Goal: Information Seeking & Learning: Compare options

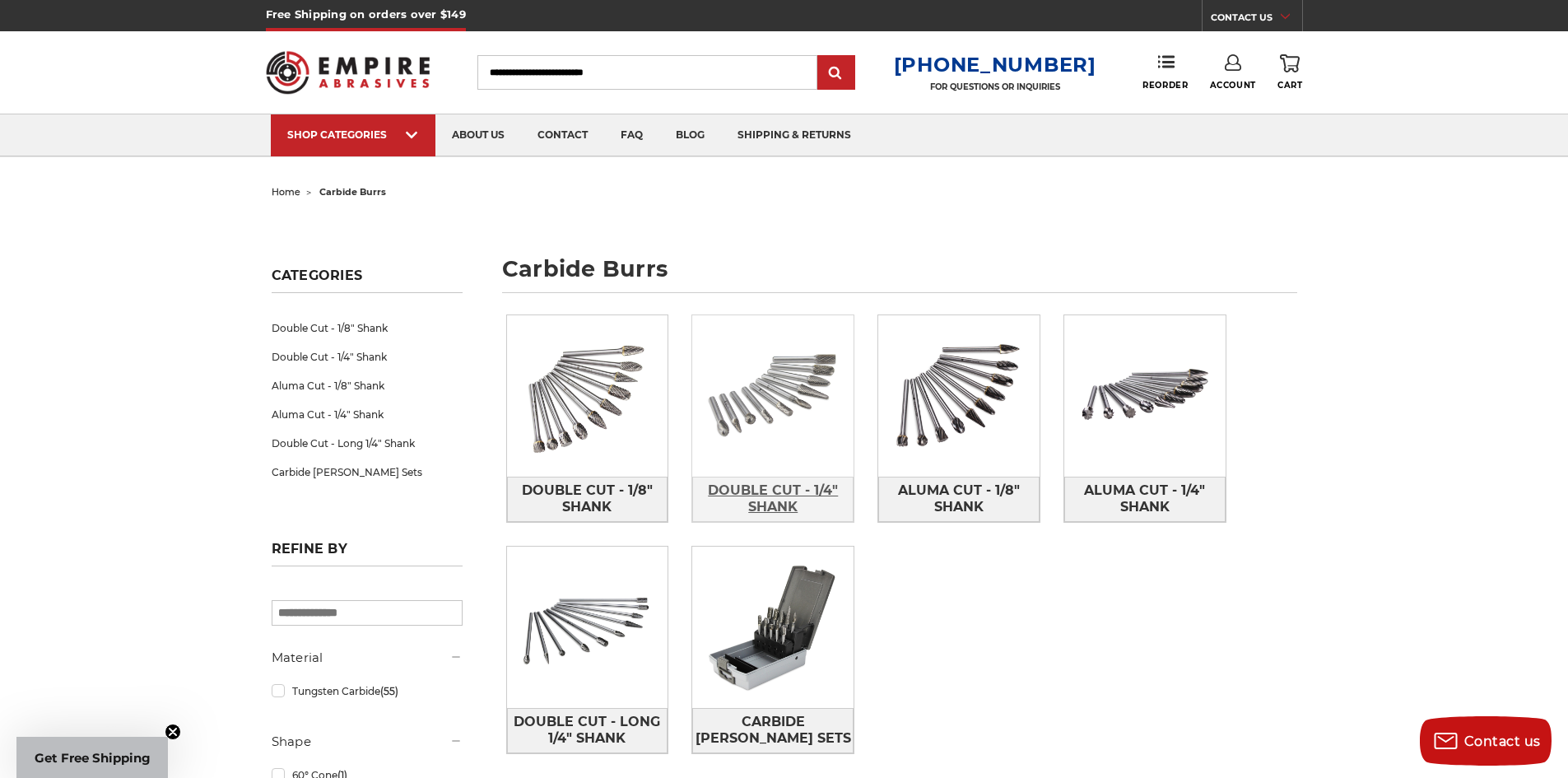
click at [791, 509] on span "Double Cut - 1/4" Shank" at bounding box center [772, 498] width 160 height 45
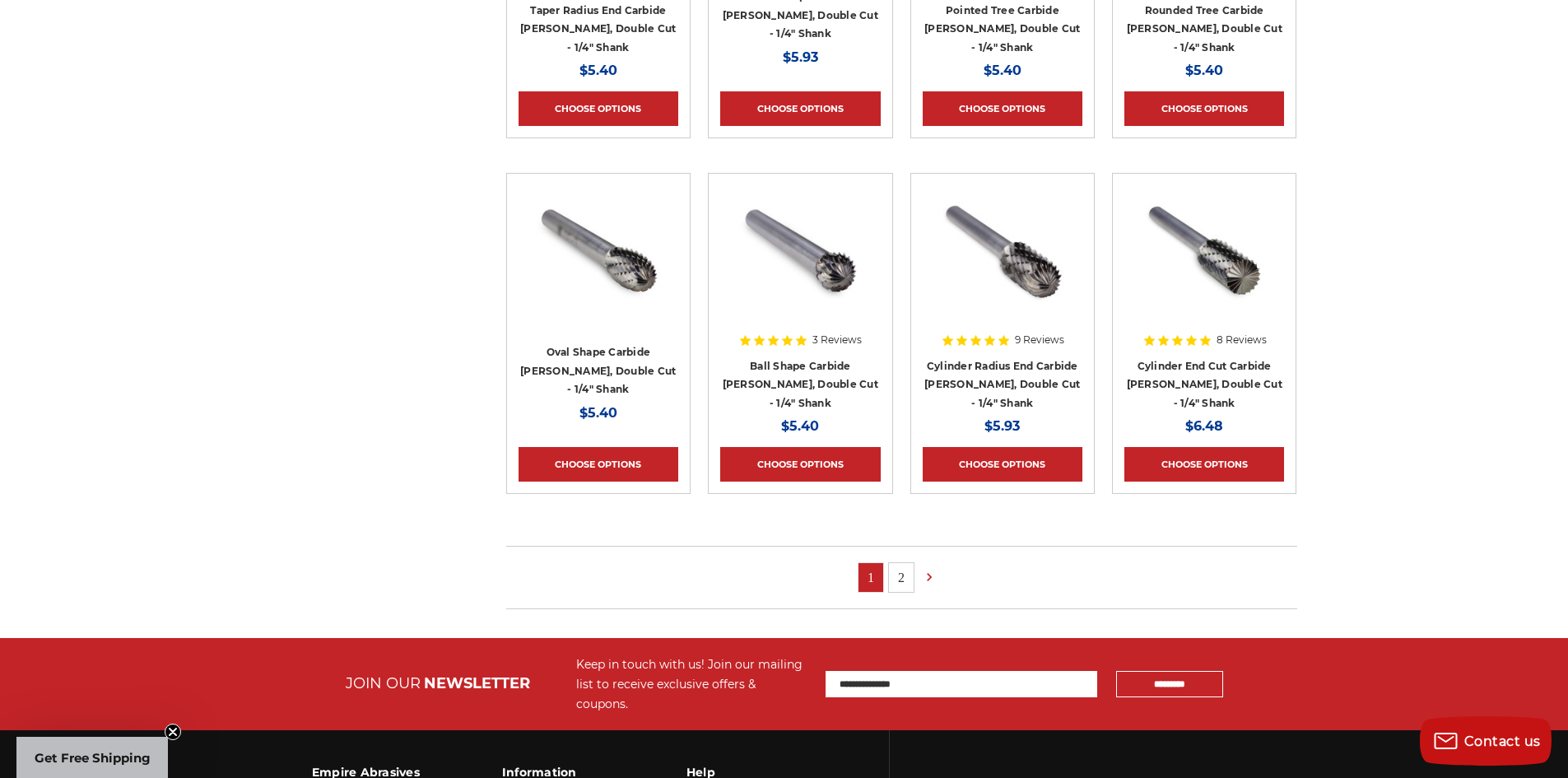
scroll to position [906, 0]
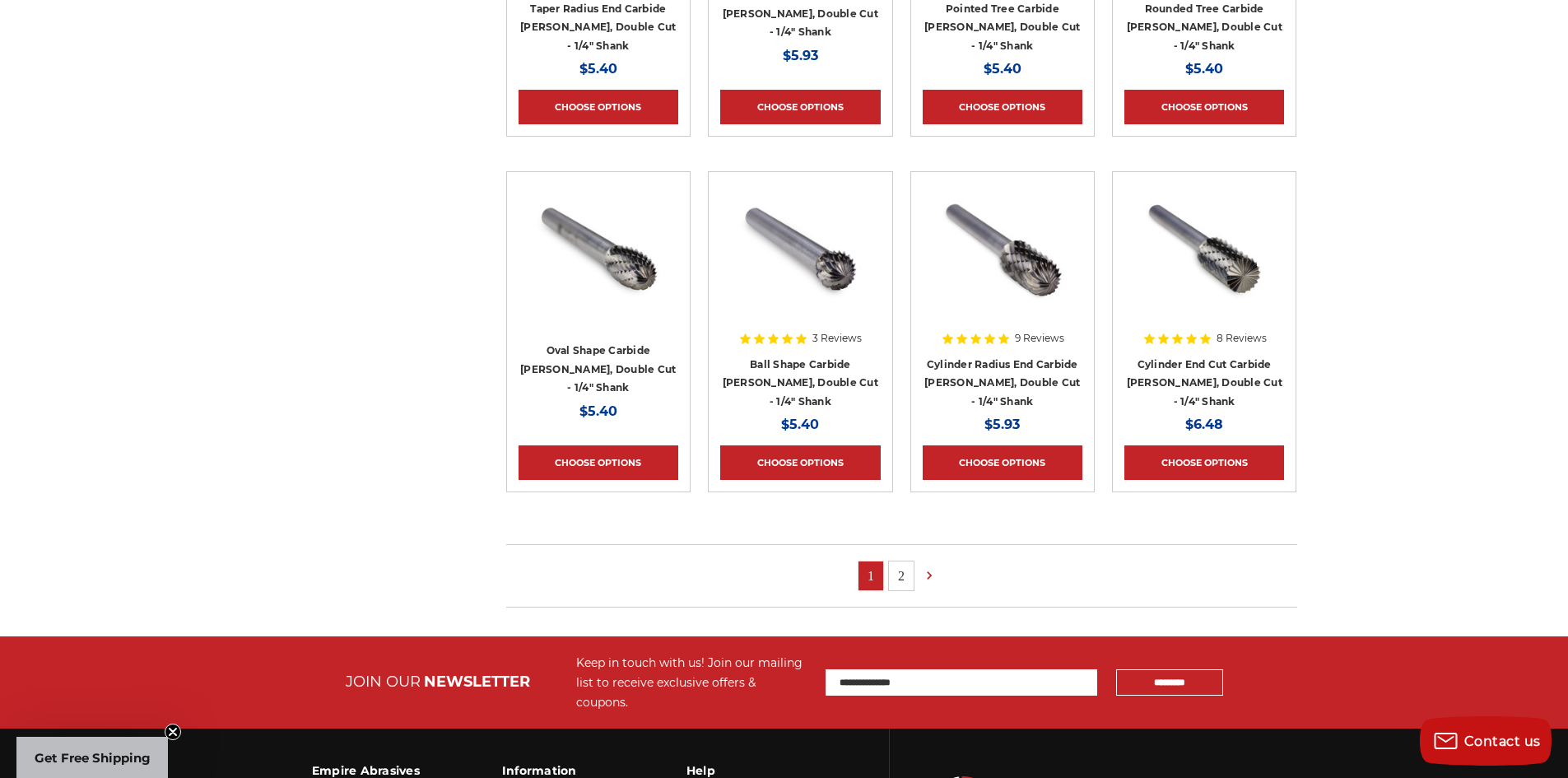
click at [892, 579] on link "2" at bounding box center [901, 576] width 24 height 29
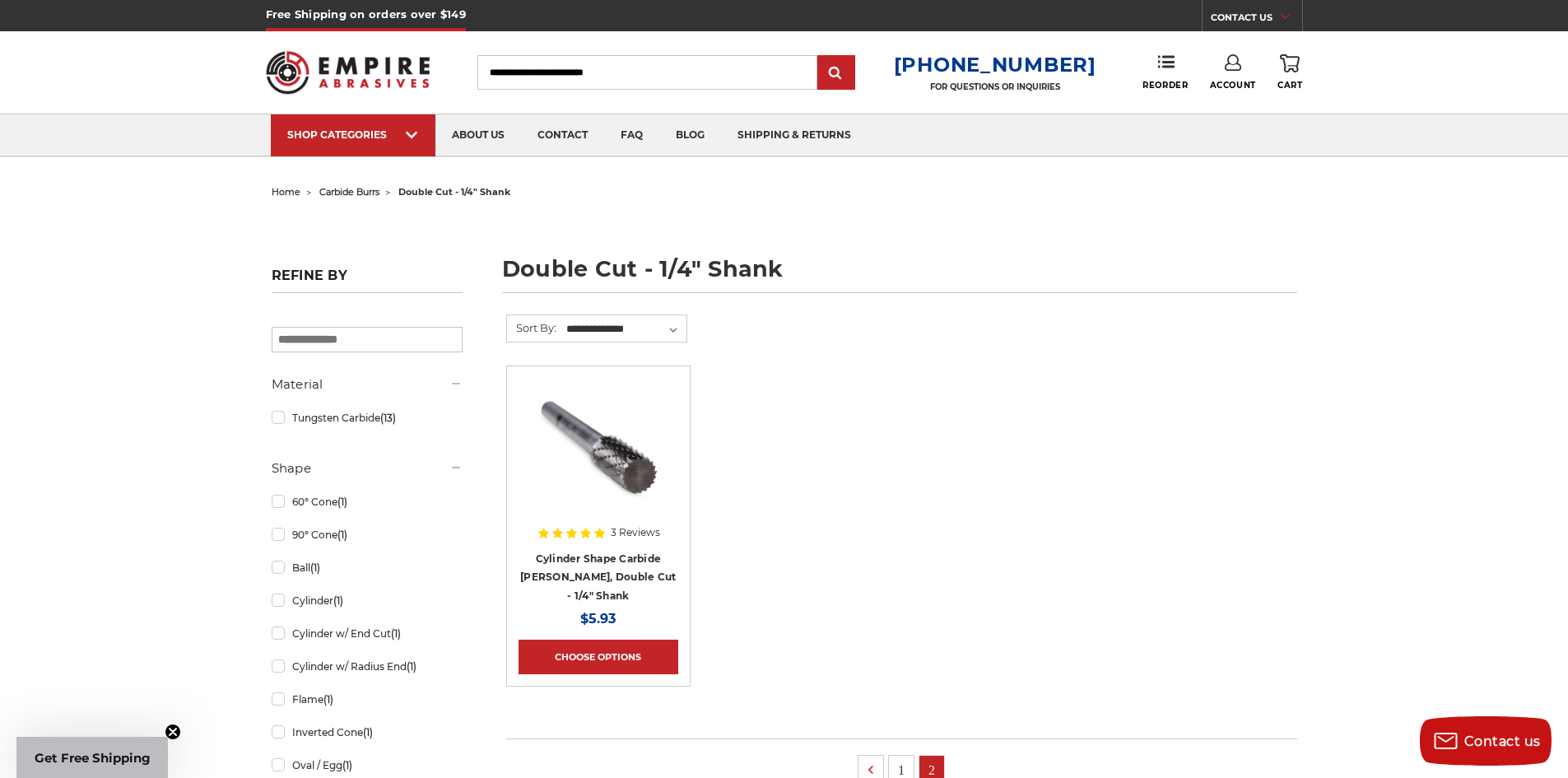
click at [900, 765] on link "1" at bounding box center [901, 770] width 24 height 29
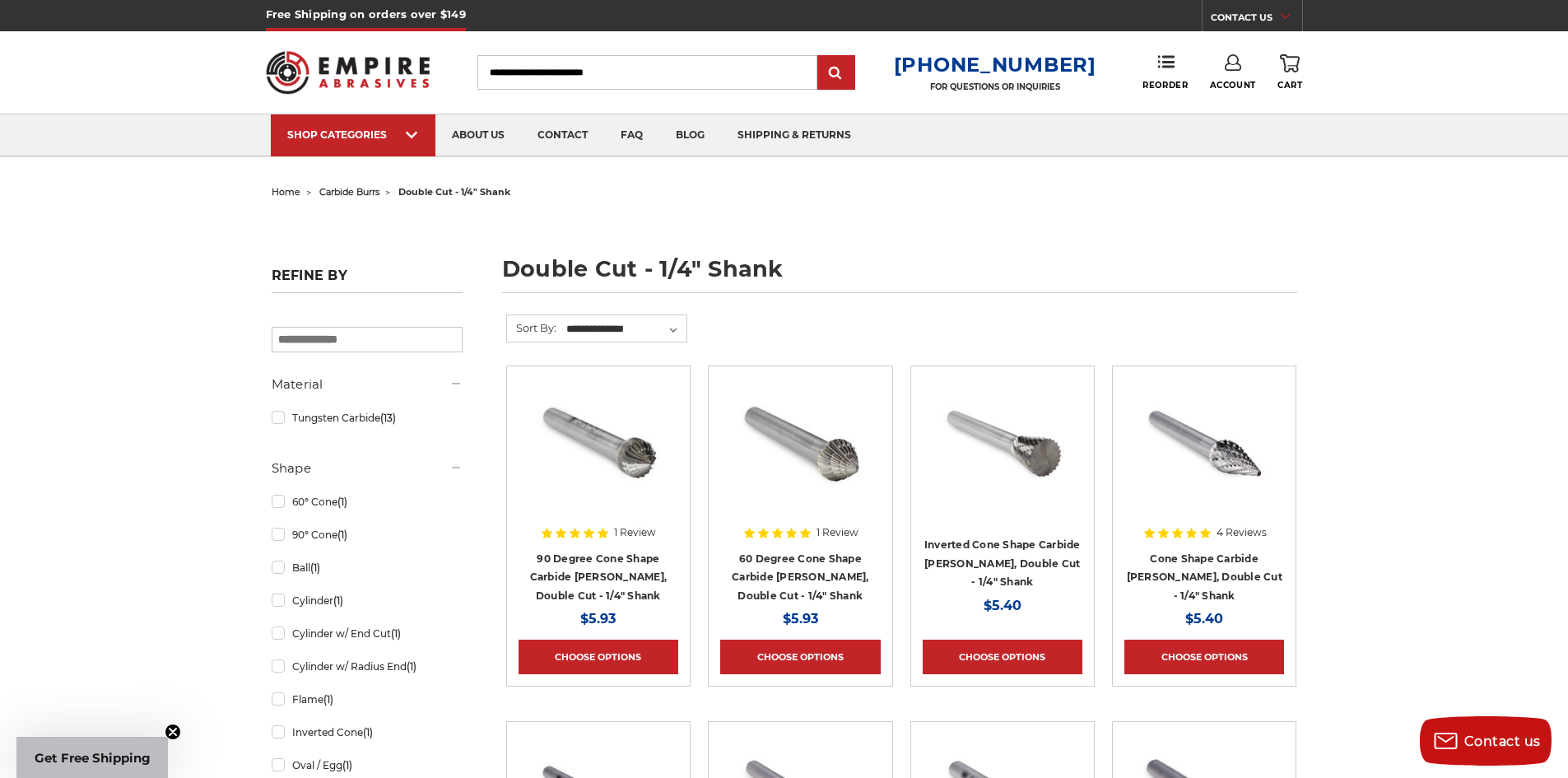
click at [369, 192] on span "carbide burrs" at bounding box center [349, 192] width 60 height 12
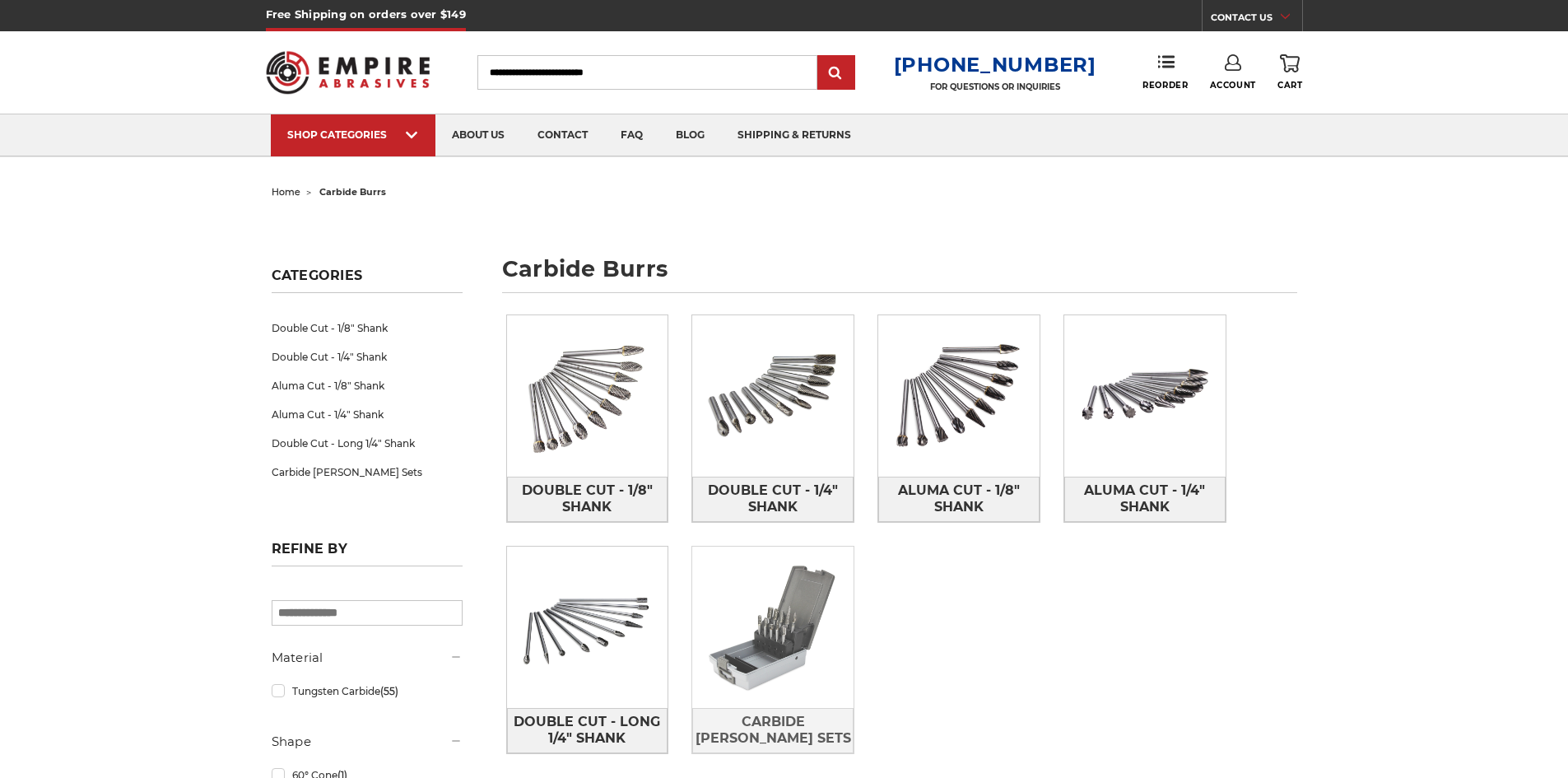
click at [757, 609] on img at bounding box center [772, 627] width 161 height 161
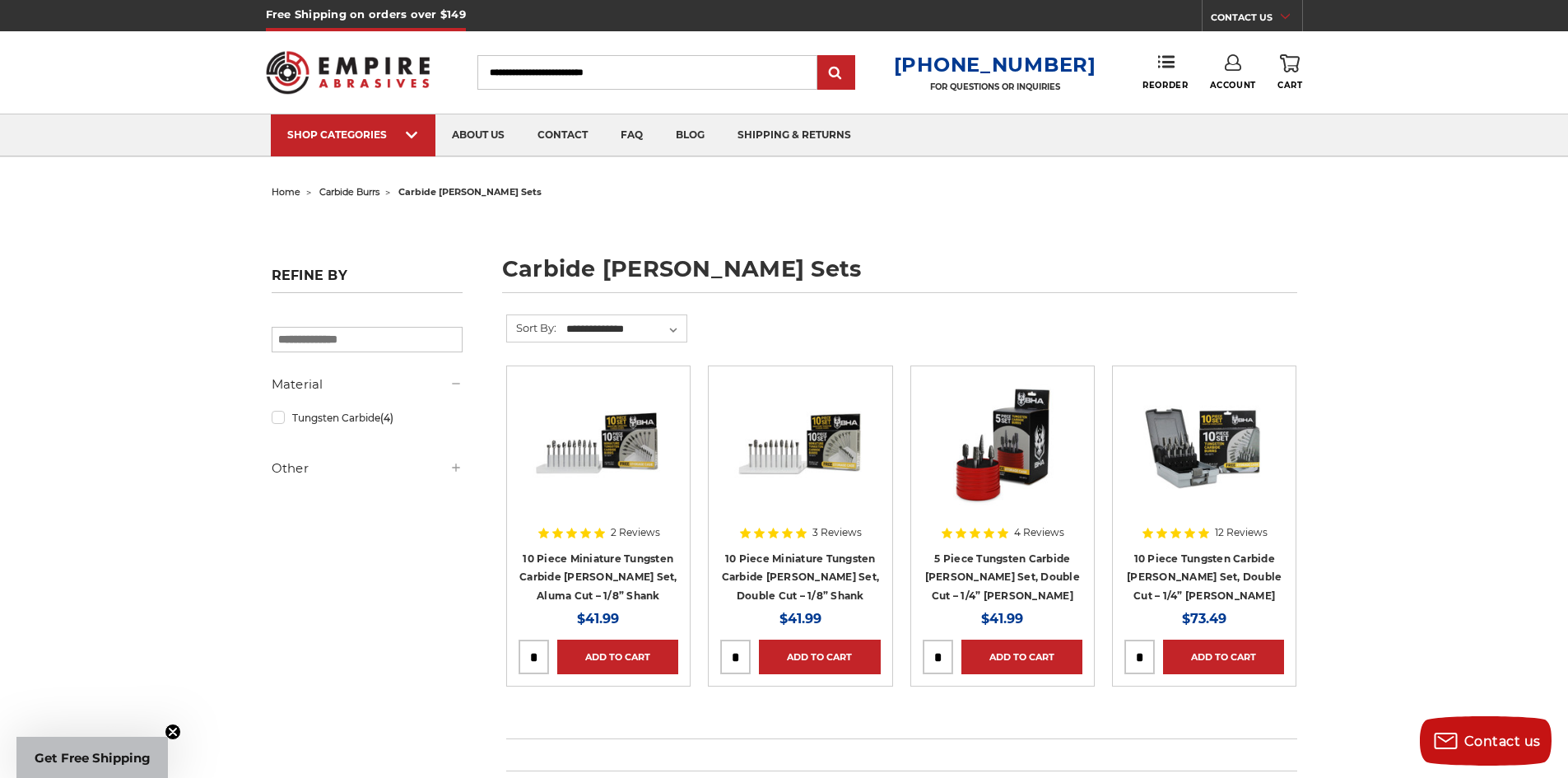
click at [1239, 566] on h4 "10 Piece Tungsten Carbide [PERSON_NAME] Set, Double Cut – 1/4” [PERSON_NAME]" at bounding box center [1204, 577] width 160 height 56
click at [1232, 569] on link "10 Piece Tungsten Carbide Burr Set, Double Cut – 1/4” Shank" at bounding box center [1204, 577] width 155 height 49
click at [376, 192] on span "carbide burrs" at bounding box center [349, 192] width 60 height 12
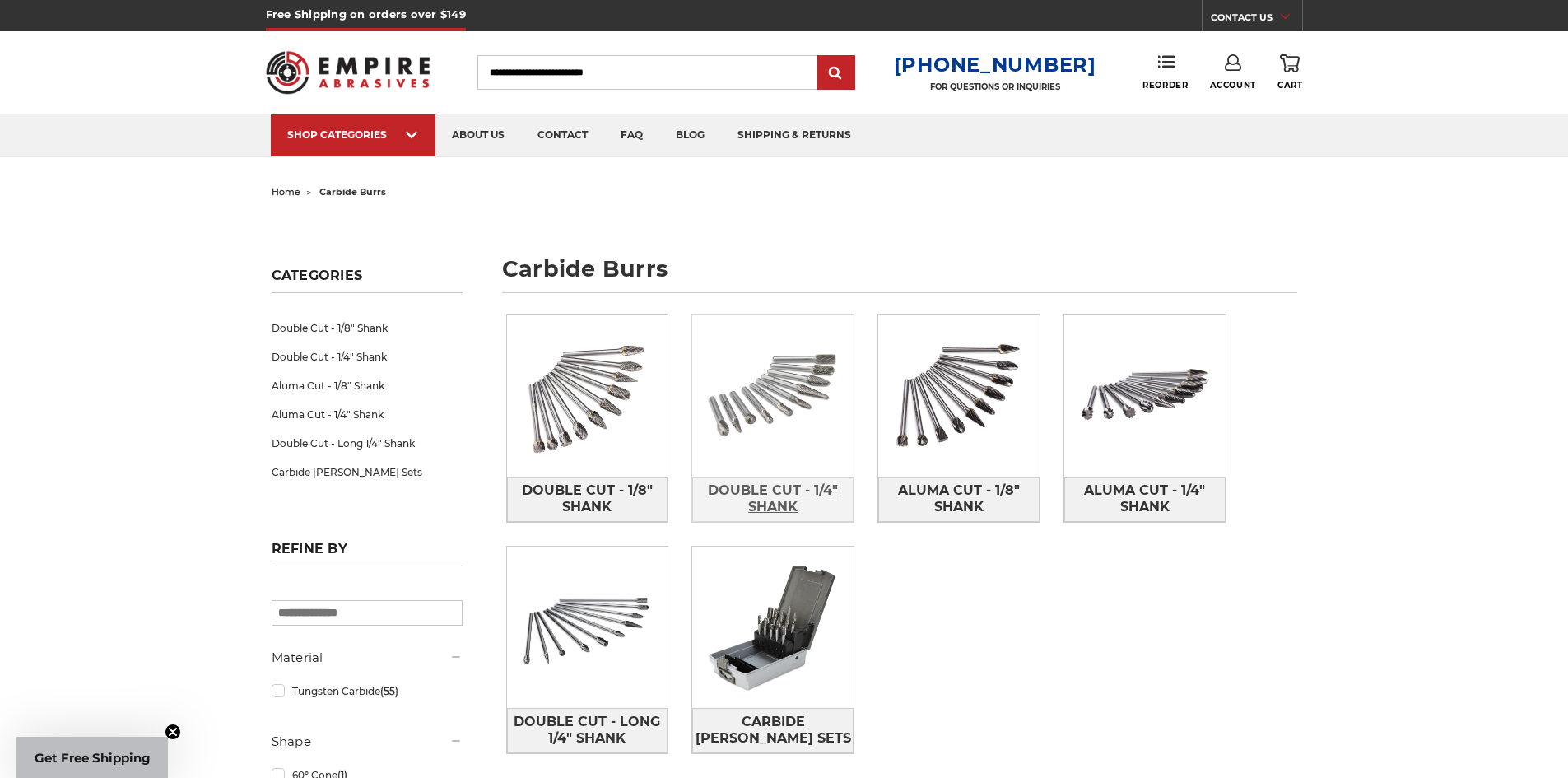
click at [795, 488] on span "Double Cut - 1/4" Shank" at bounding box center [772, 498] width 160 height 45
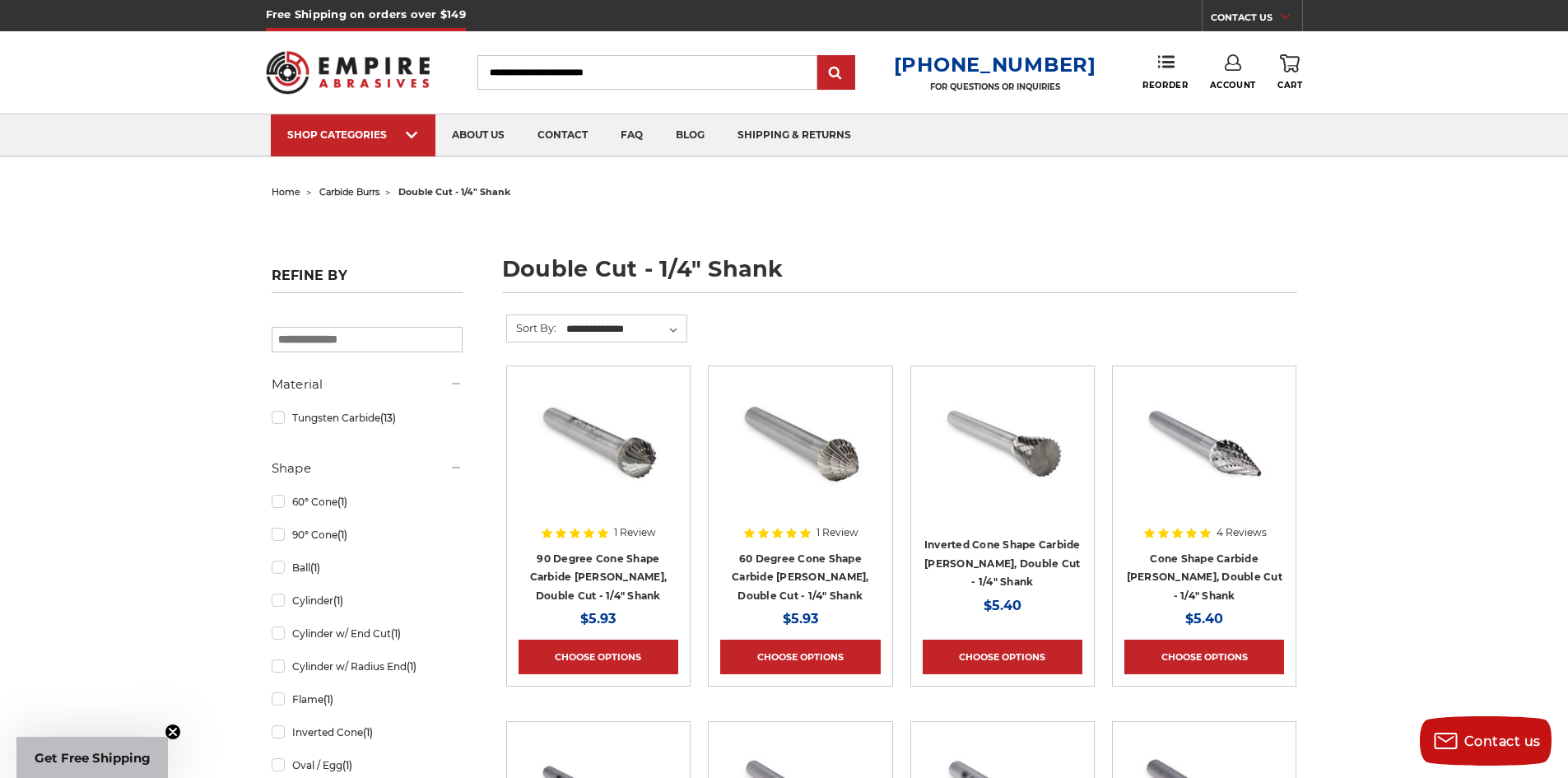
click at [176, 727] on circle "Close teaser" at bounding box center [173, 732] width 16 height 16
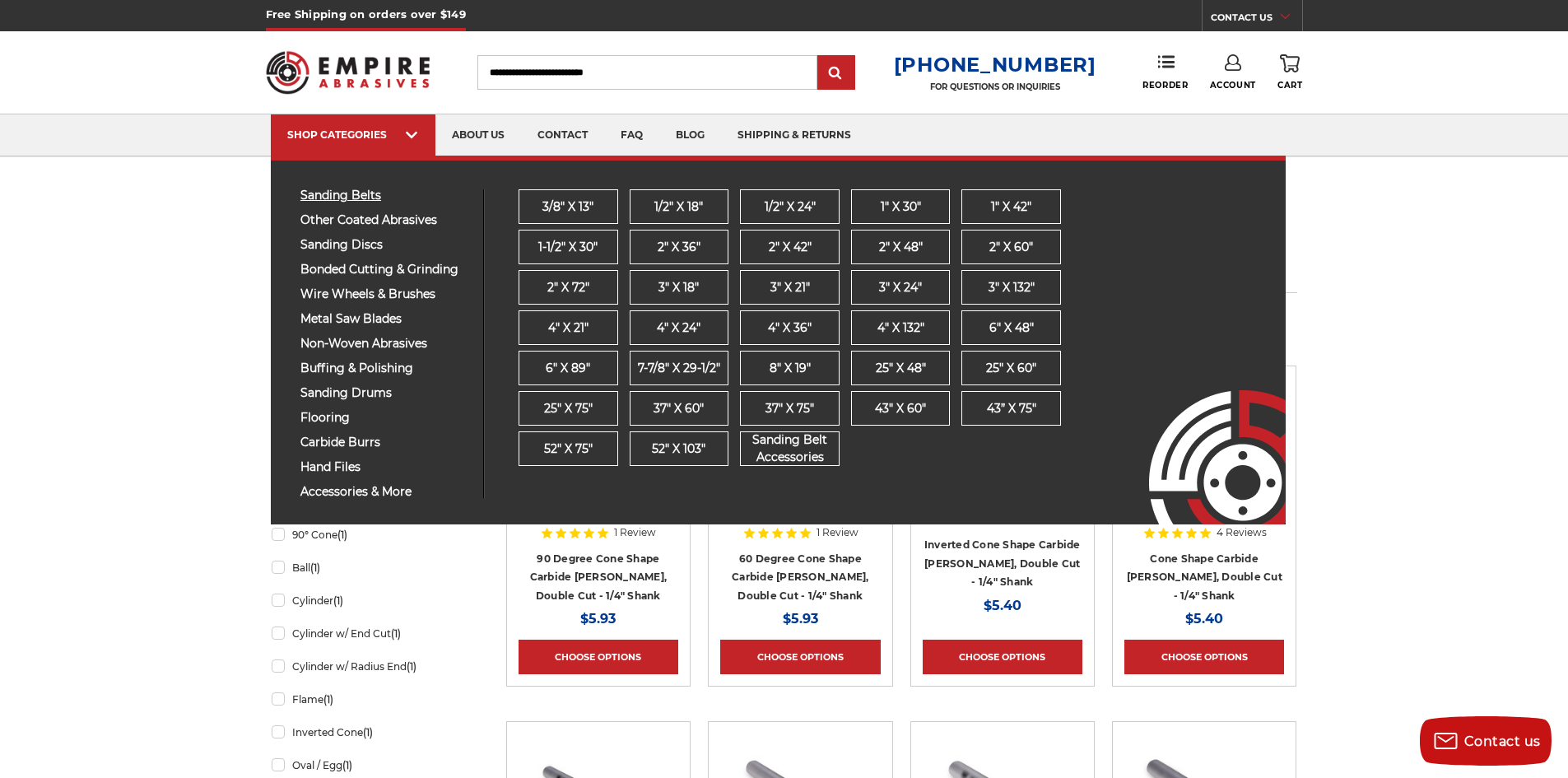
click at [357, 189] on span "sanding belts" at bounding box center [386, 195] width 171 height 13
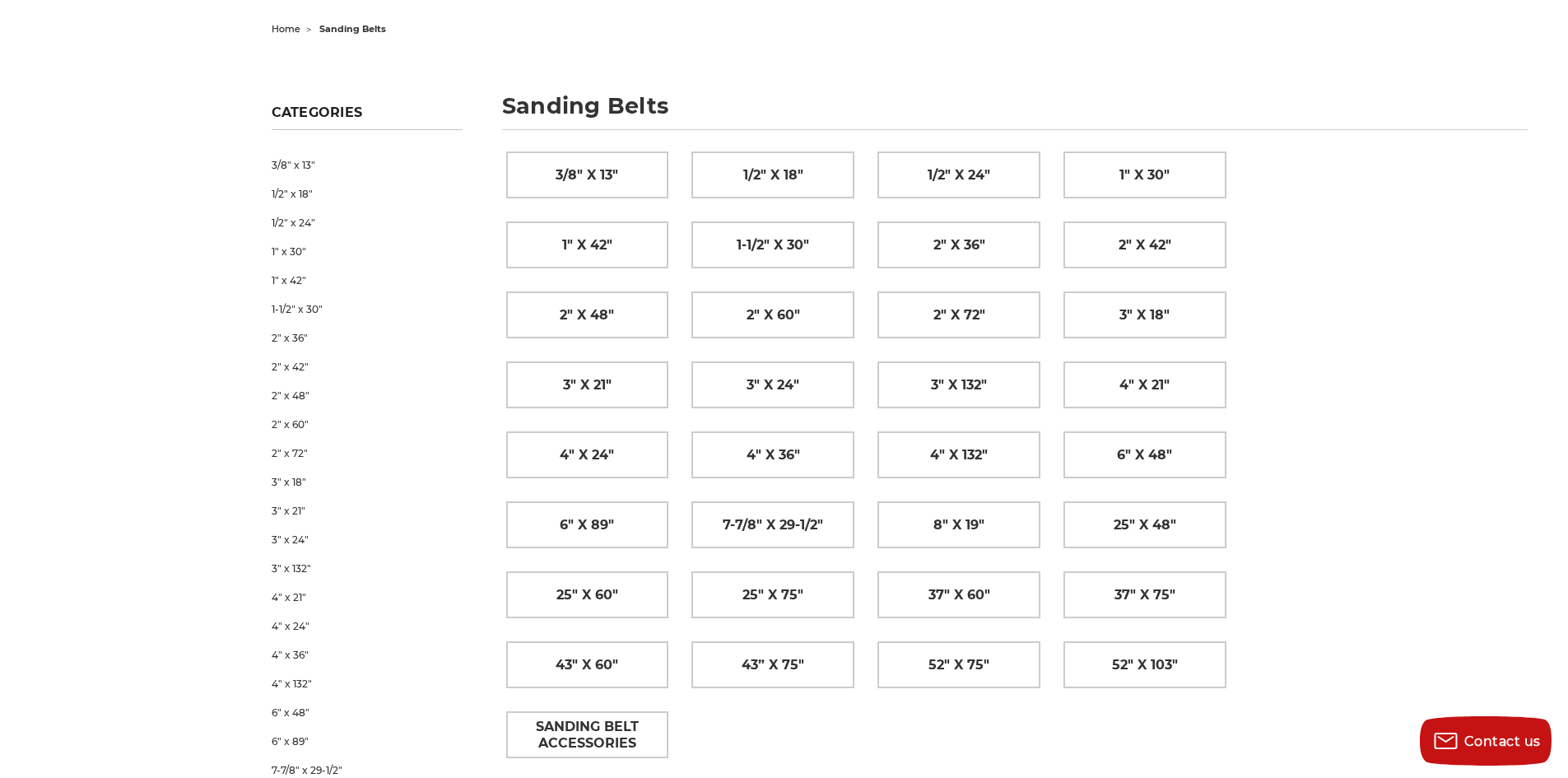
scroll to position [165, 0]
click at [1170, 665] on span "52" x 103"" at bounding box center [1145, 663] width 66 height 28
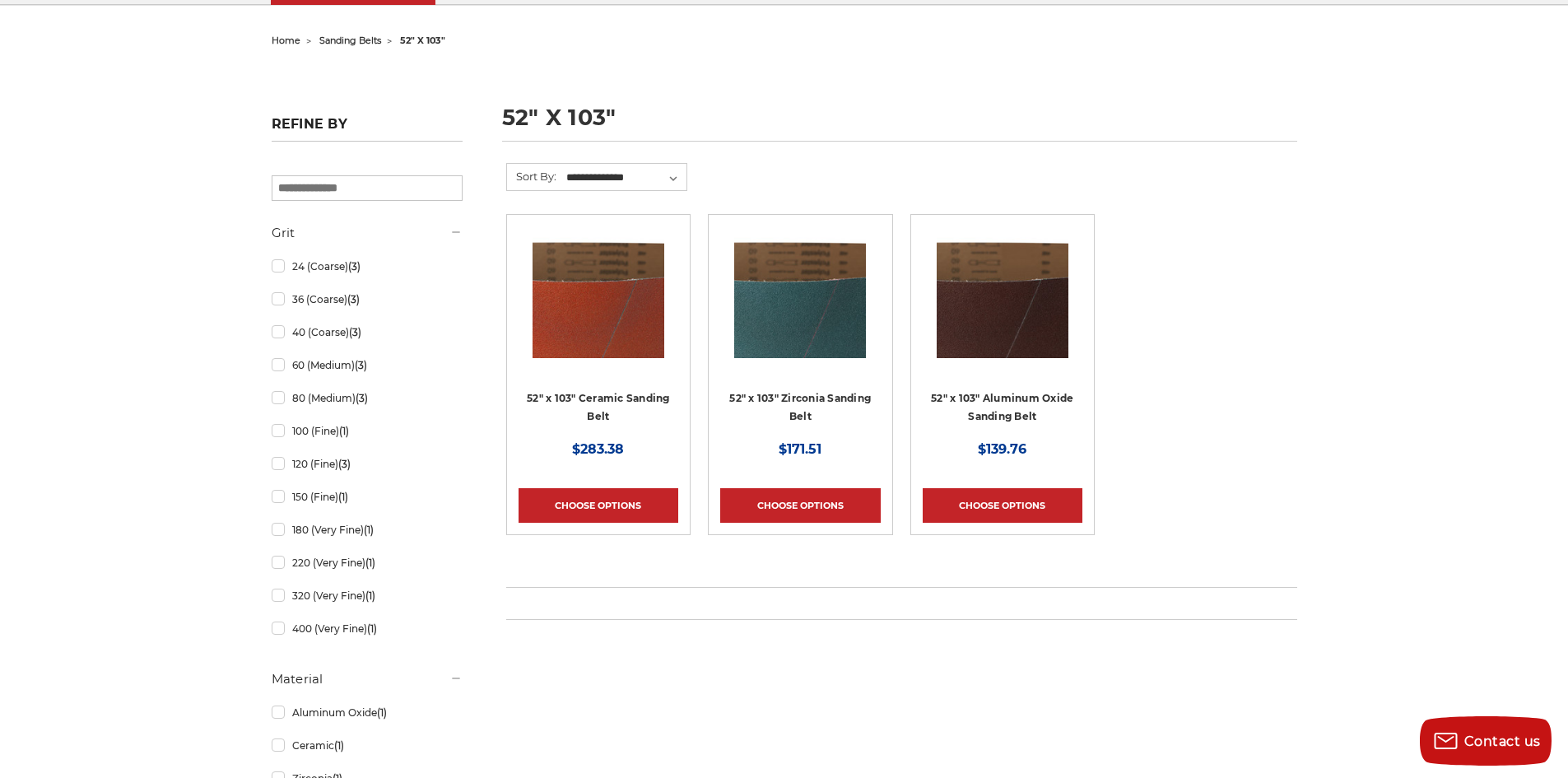
scroll to position [165, 0]
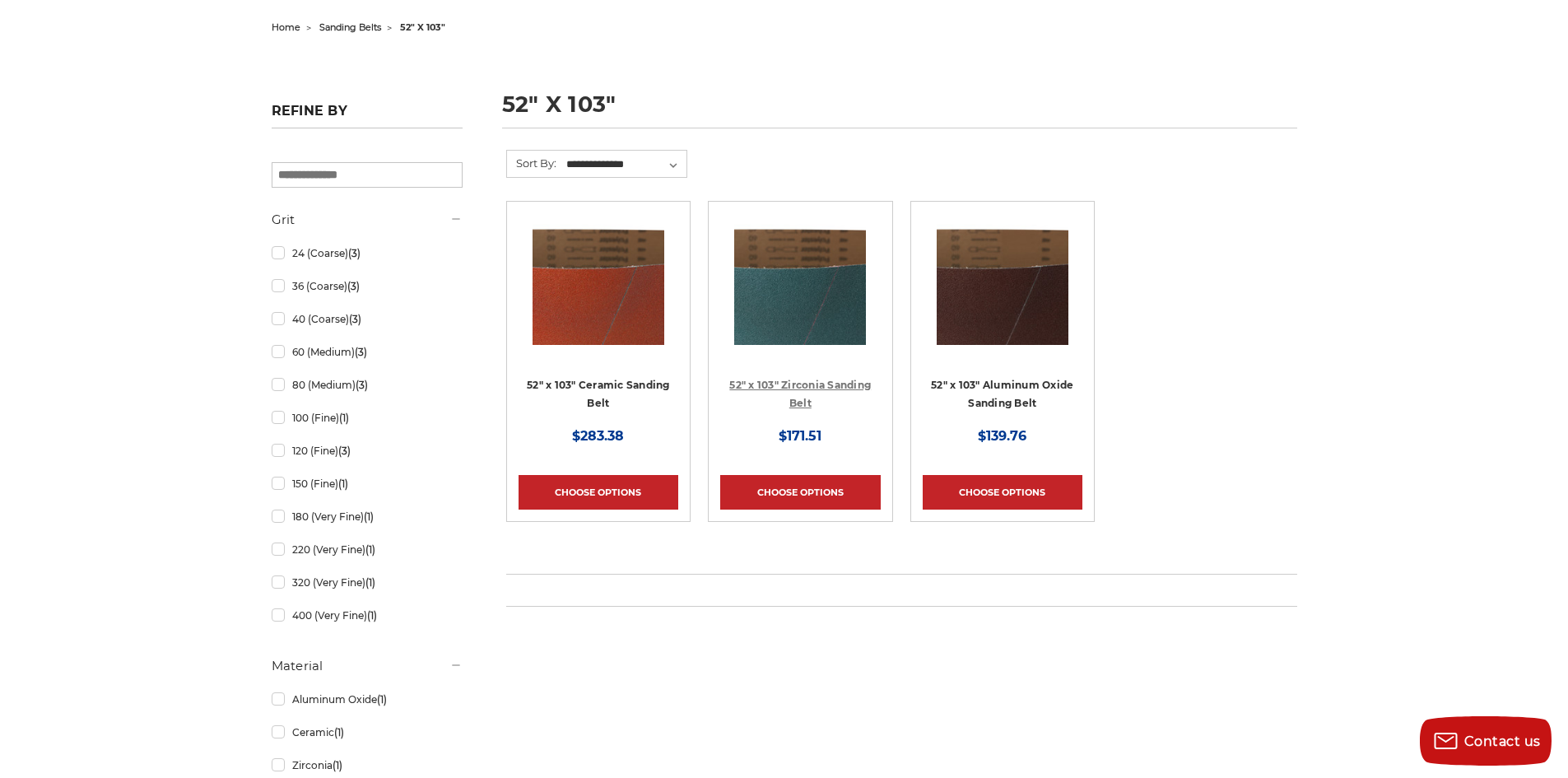
click at [811, 381] on link "52" x 103" Zirconia Sanding Belt" at bounding box center [800, 394] width 142 height 31
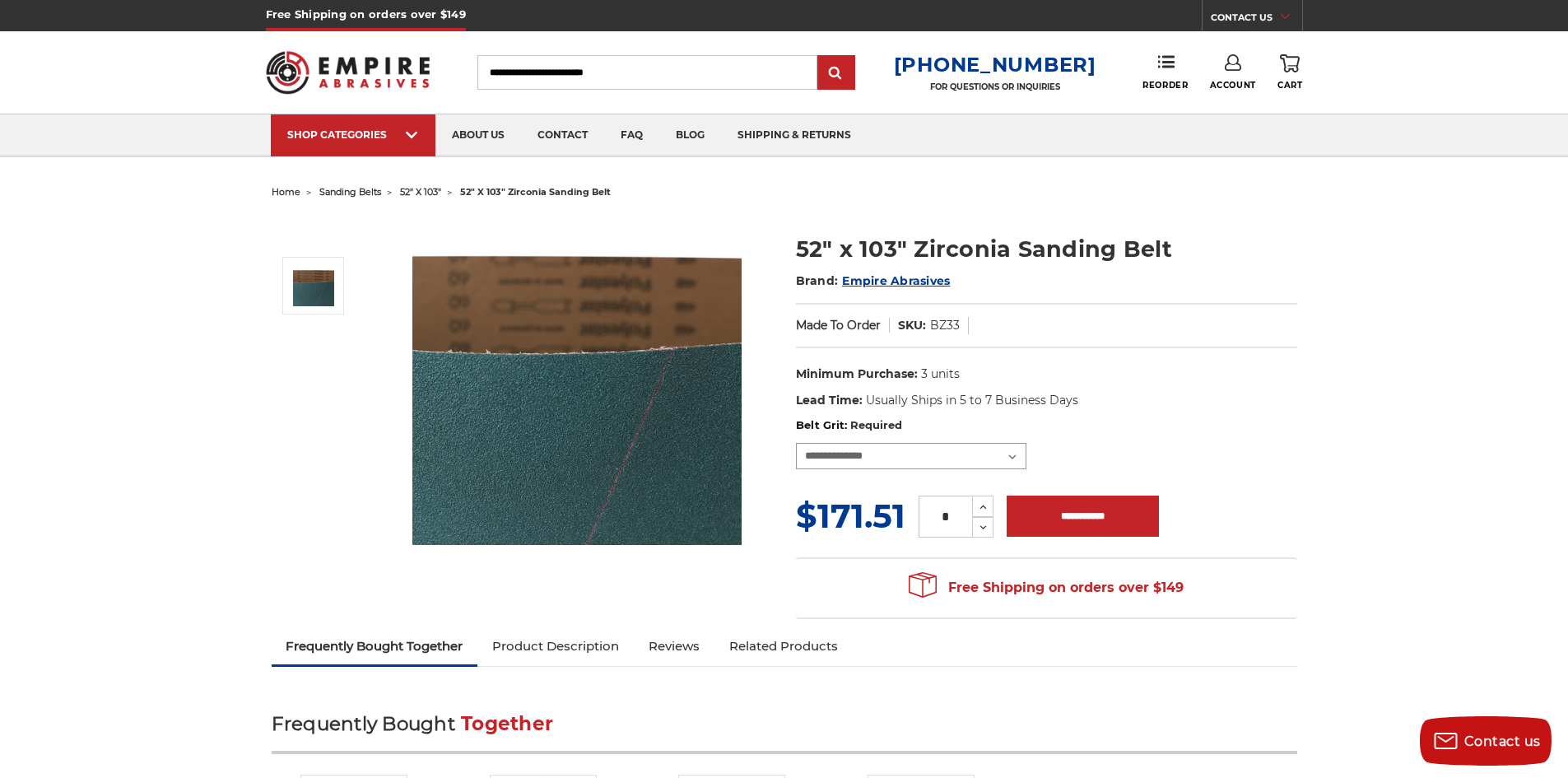
click at [1009, 460] on select "**********" at bounding box center [911, 455] width 231 height 26
click at [1137, 378] on dl "UPC: Minimum Purchase: 3 units Lead Time: Usually Ships in 5 to 7 Business Days…" at bounding box center [1046, 388] width 501 height 61
click at [975, 508] on button "Increase Quantity:" at bounding box center [983, 506] width 21 height 21
click at [986, 523] on icon at bounding box center [983, 528] width 13 height 15
type input "*"
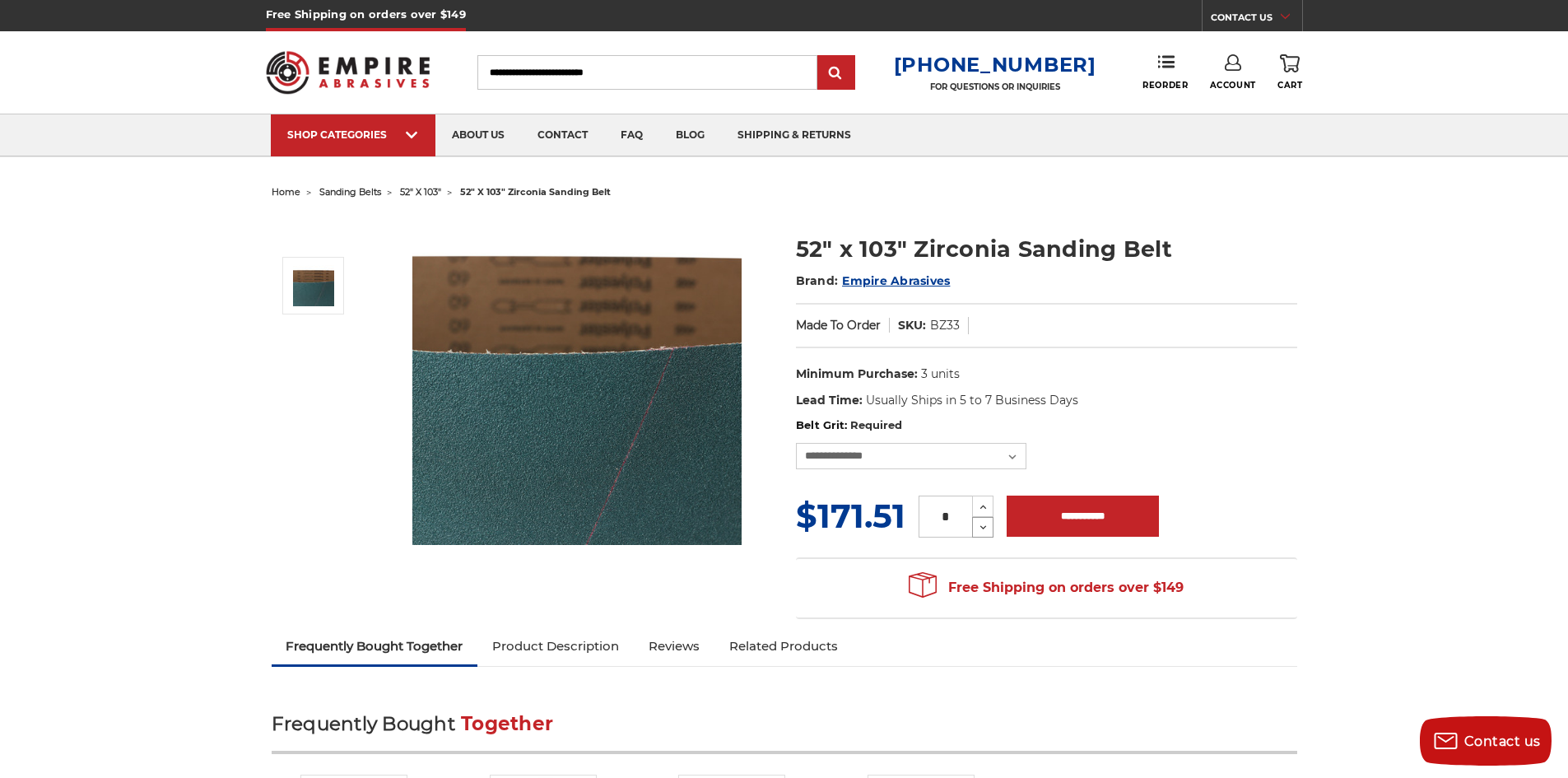
click at [986, 524] on icon at bounding box center [983, 528] width 13 height 15
click at [423, 188] on span "52" x 103"" at bounding box center [421, 192] width 41 height 12
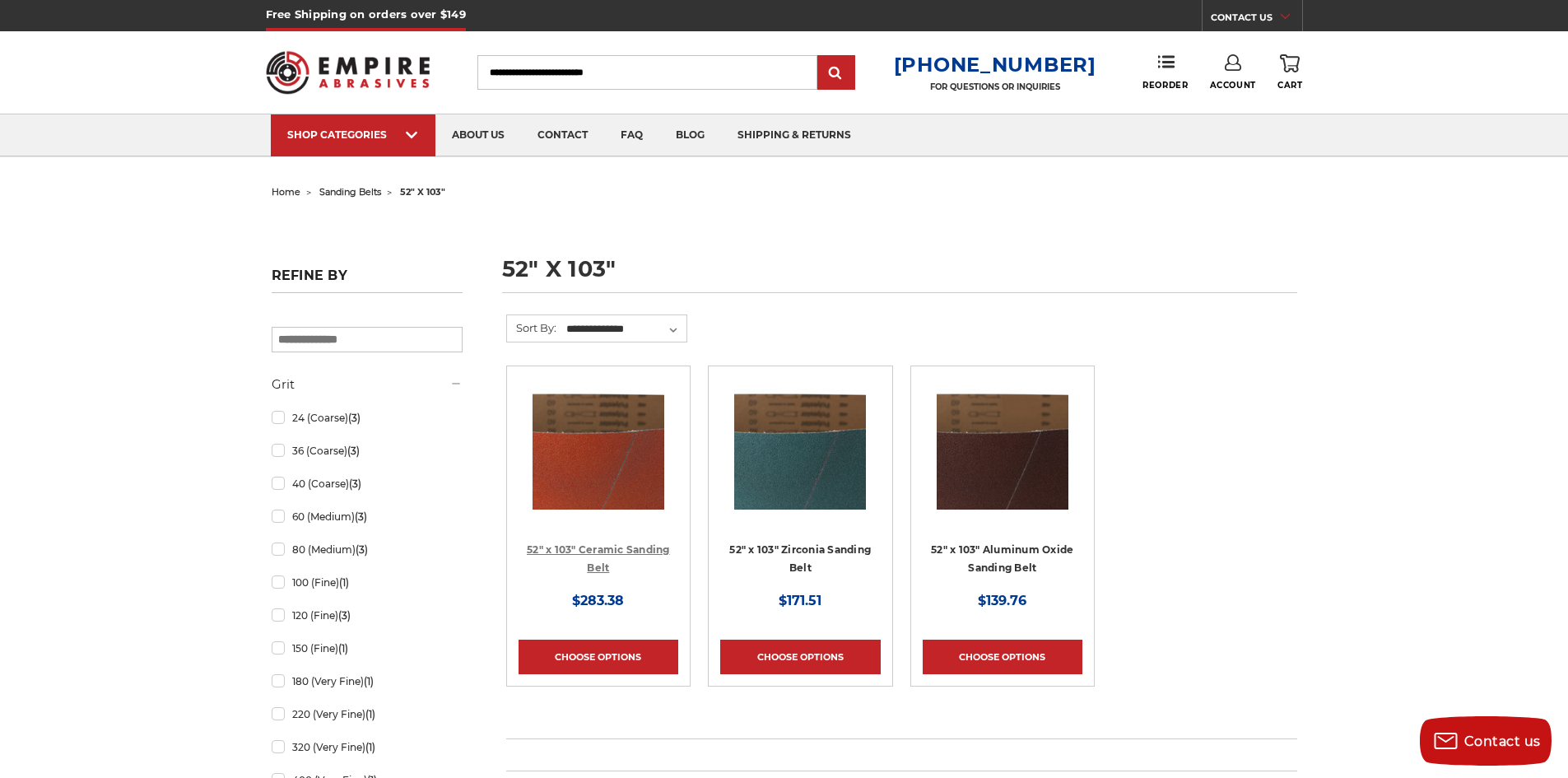
click at [634, 553] on link "52" x 103" Ceramic Sanding Belt" at bounding box center [599, 558] width 144 height 31
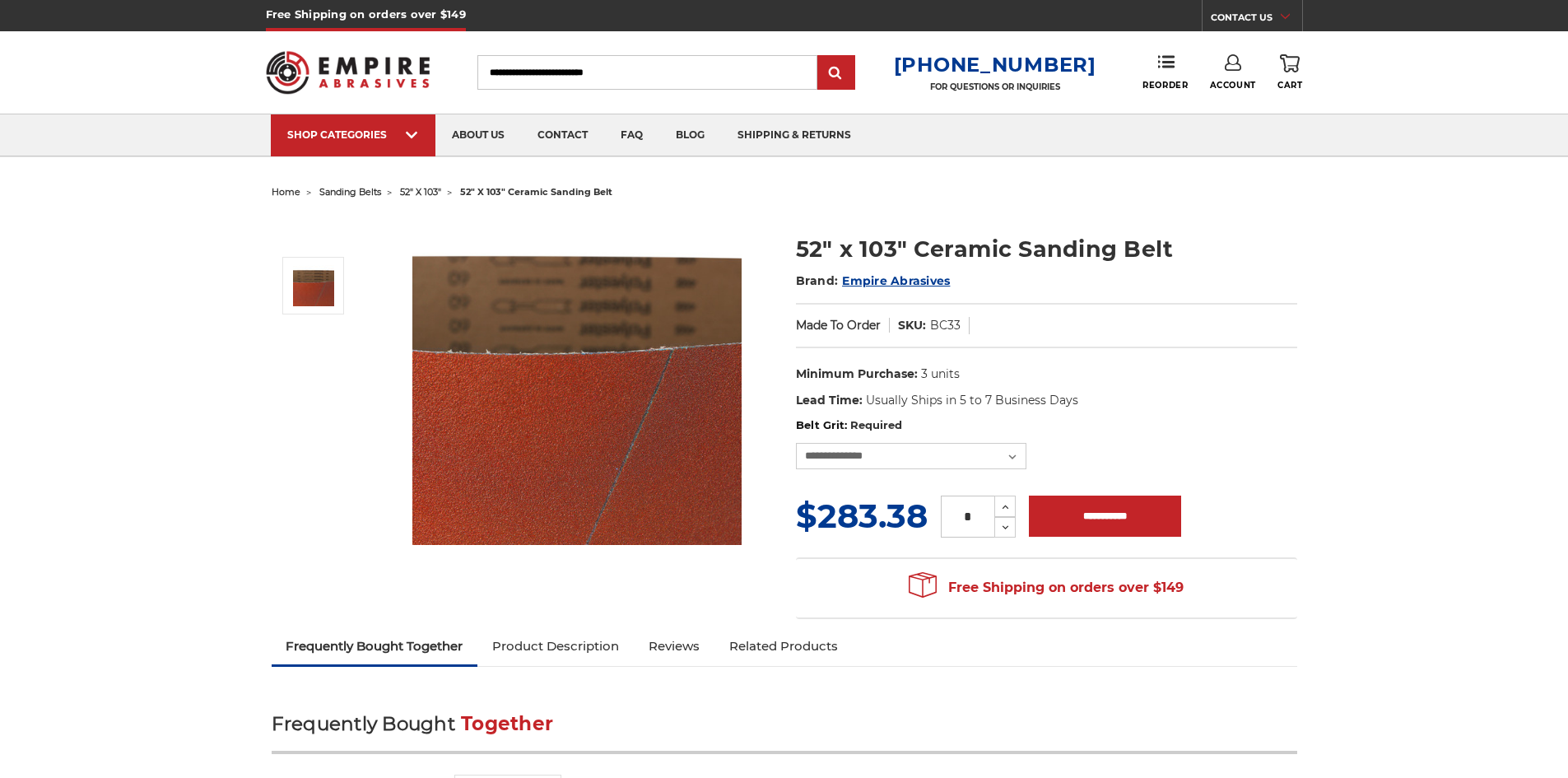
click at [988, 436] on div "**********" at bounding box center [1046, 443] width 501 height 51
click at [986, 449] on select "**********" at bounding box center [911, 455] width 231 height 26
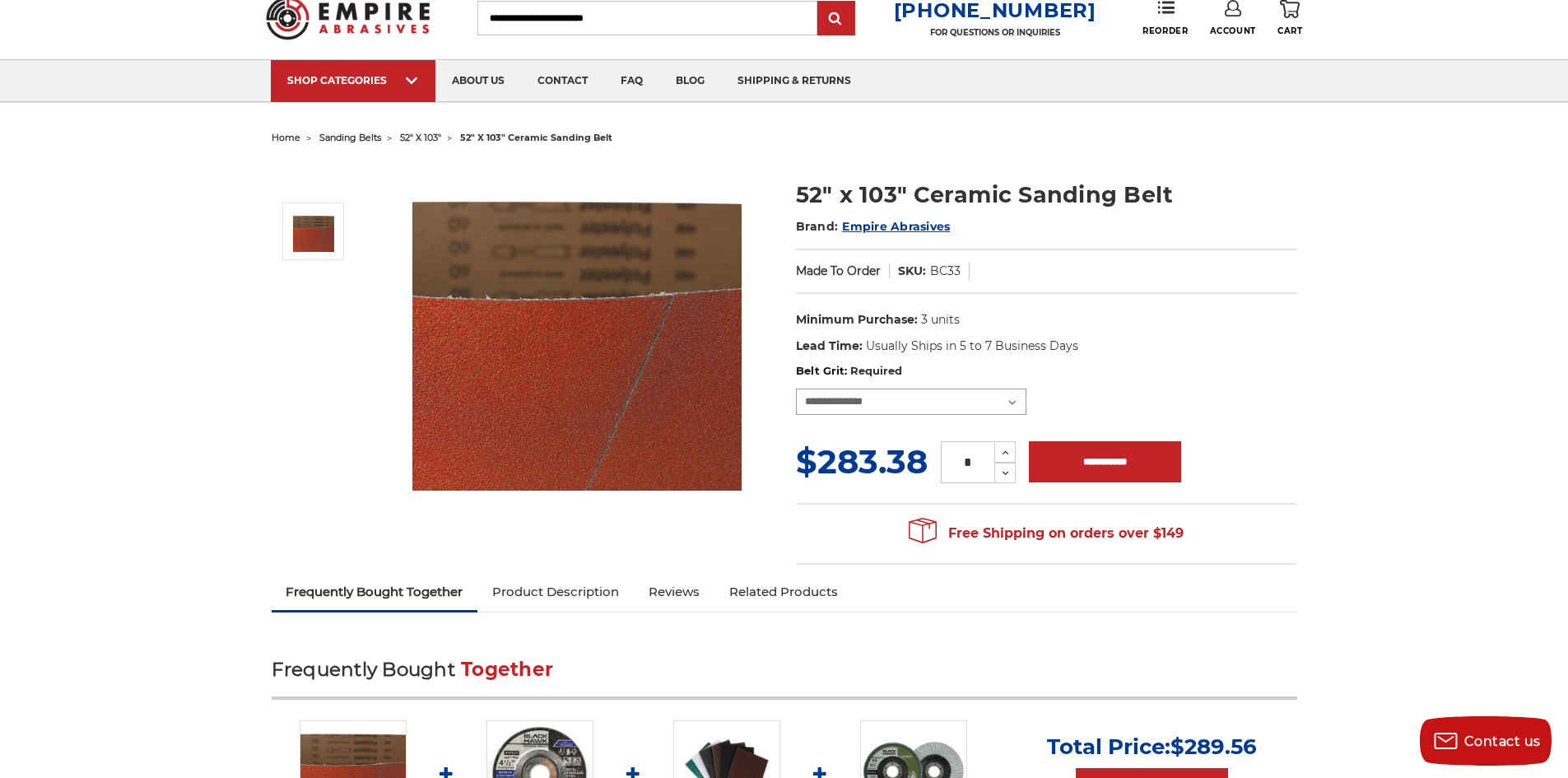
scroll to position [165, 0]
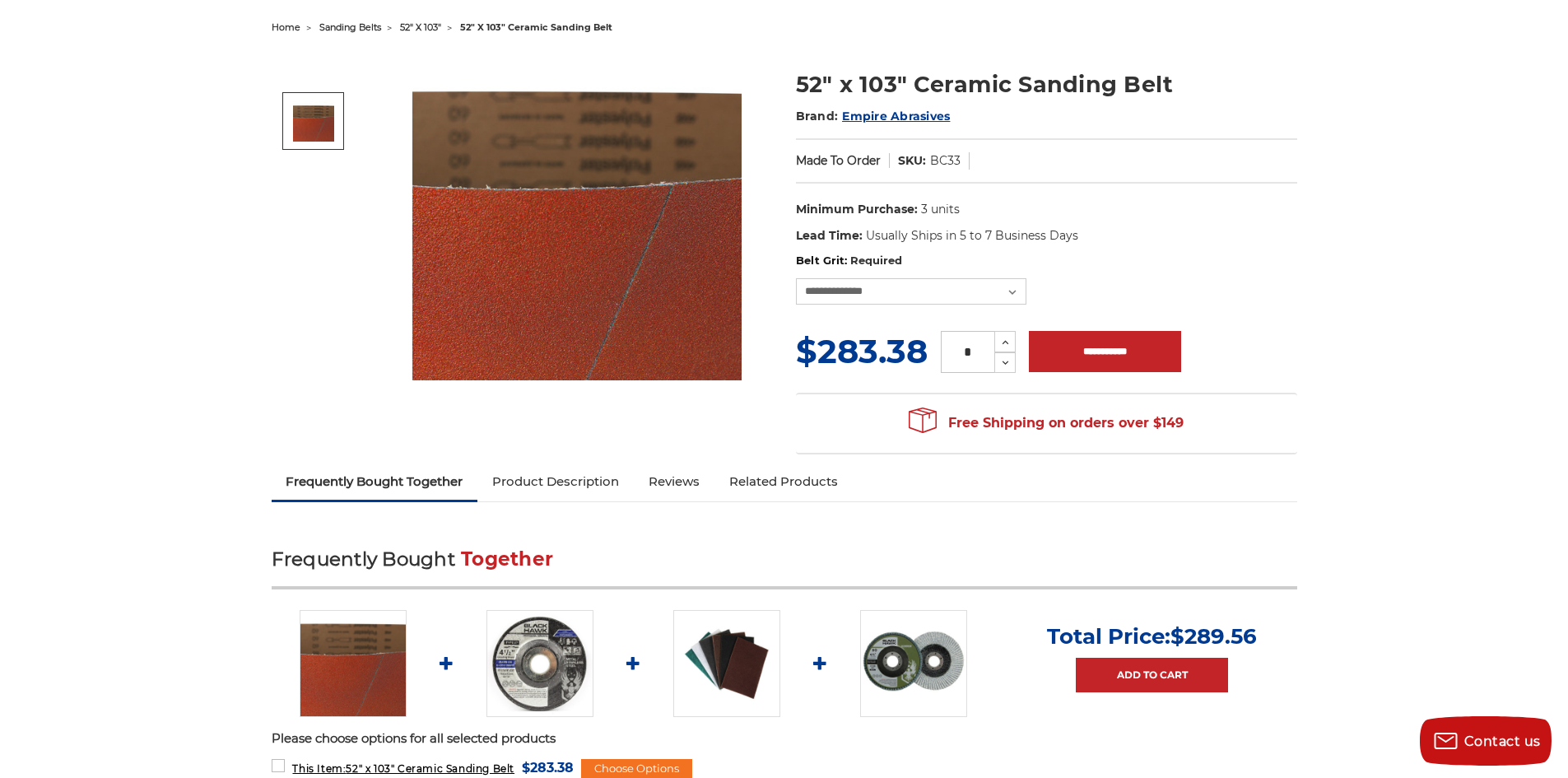
click at [418, 31] on span "52" x 103"" at bounding box center [421, 27] width 41 height 12
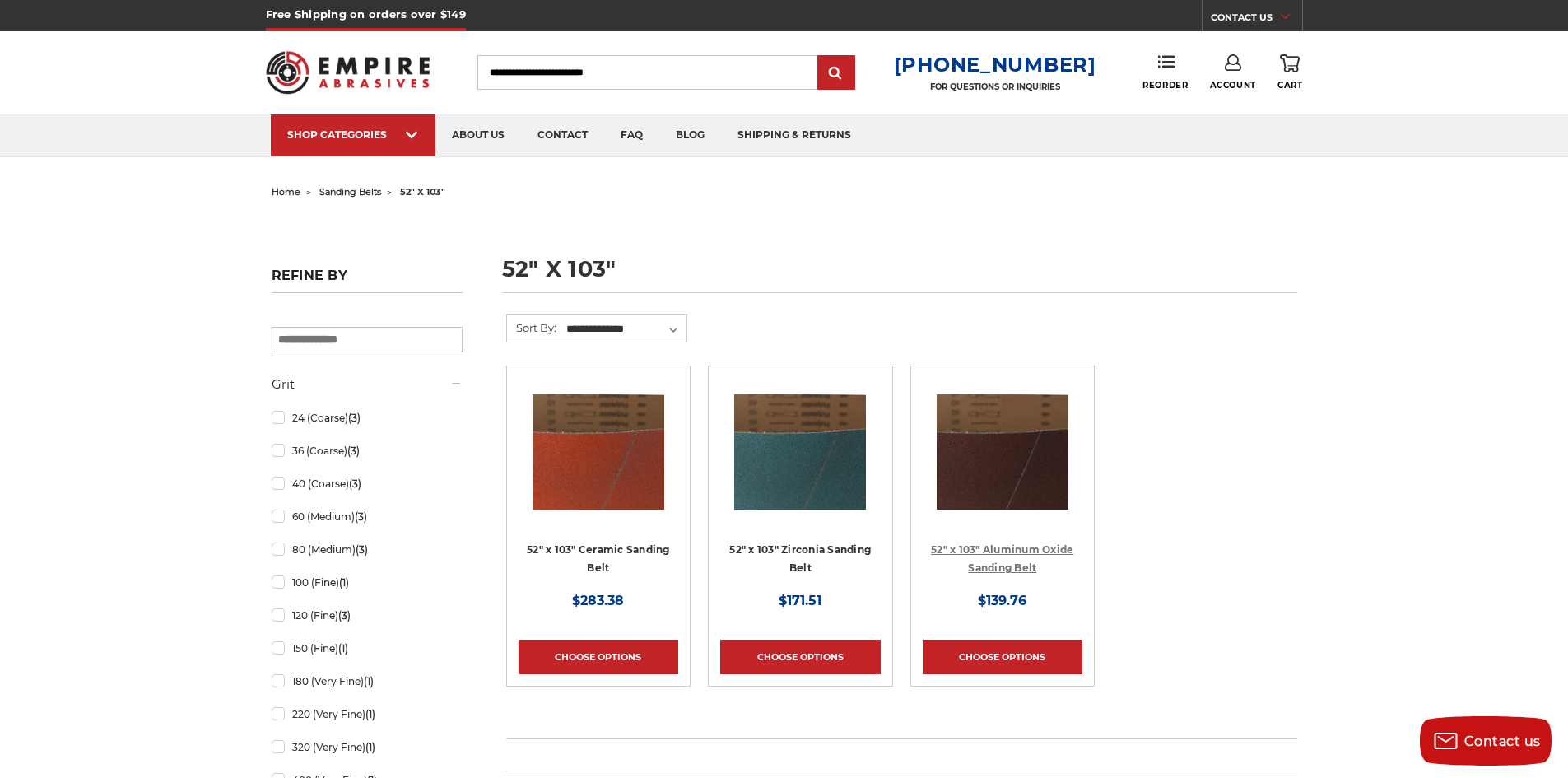
click at [1038, 548] on link "52" x 103" Aluminum Oxide Sanding Belt" at bounding box center [1002, 558] width 143 height 31
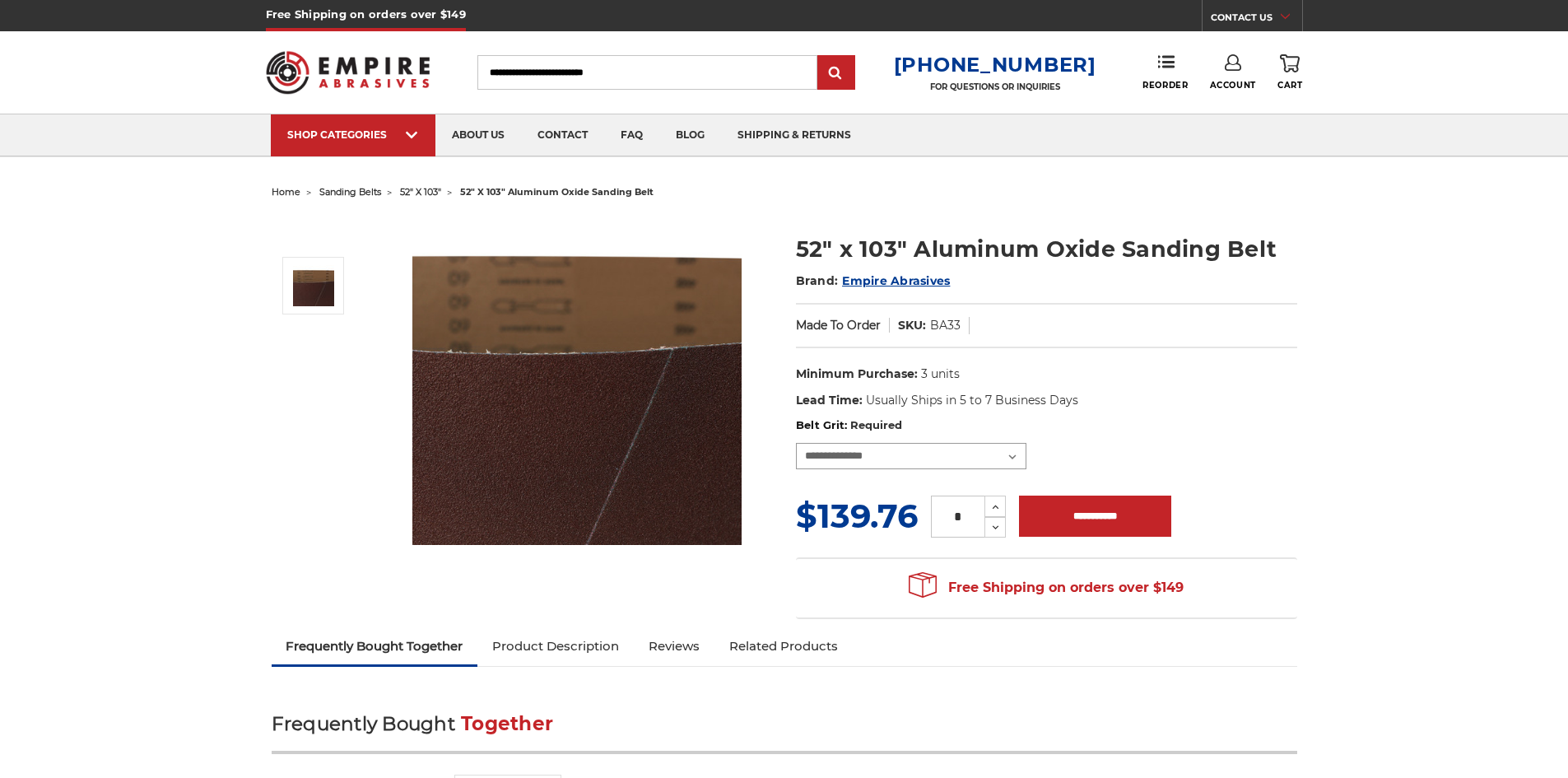
click at [950, 454] on select "**********" at bounding box center [911, 455] width 231 height 26
click at [1003, 402] on dd "Usually Ships in 5 to 7 Business Days" at bounding box center [972, 400] width 212 height 17
click at [427, 188] on span "52" x 103"" at bounding box center [421, 192] width 41 height 12
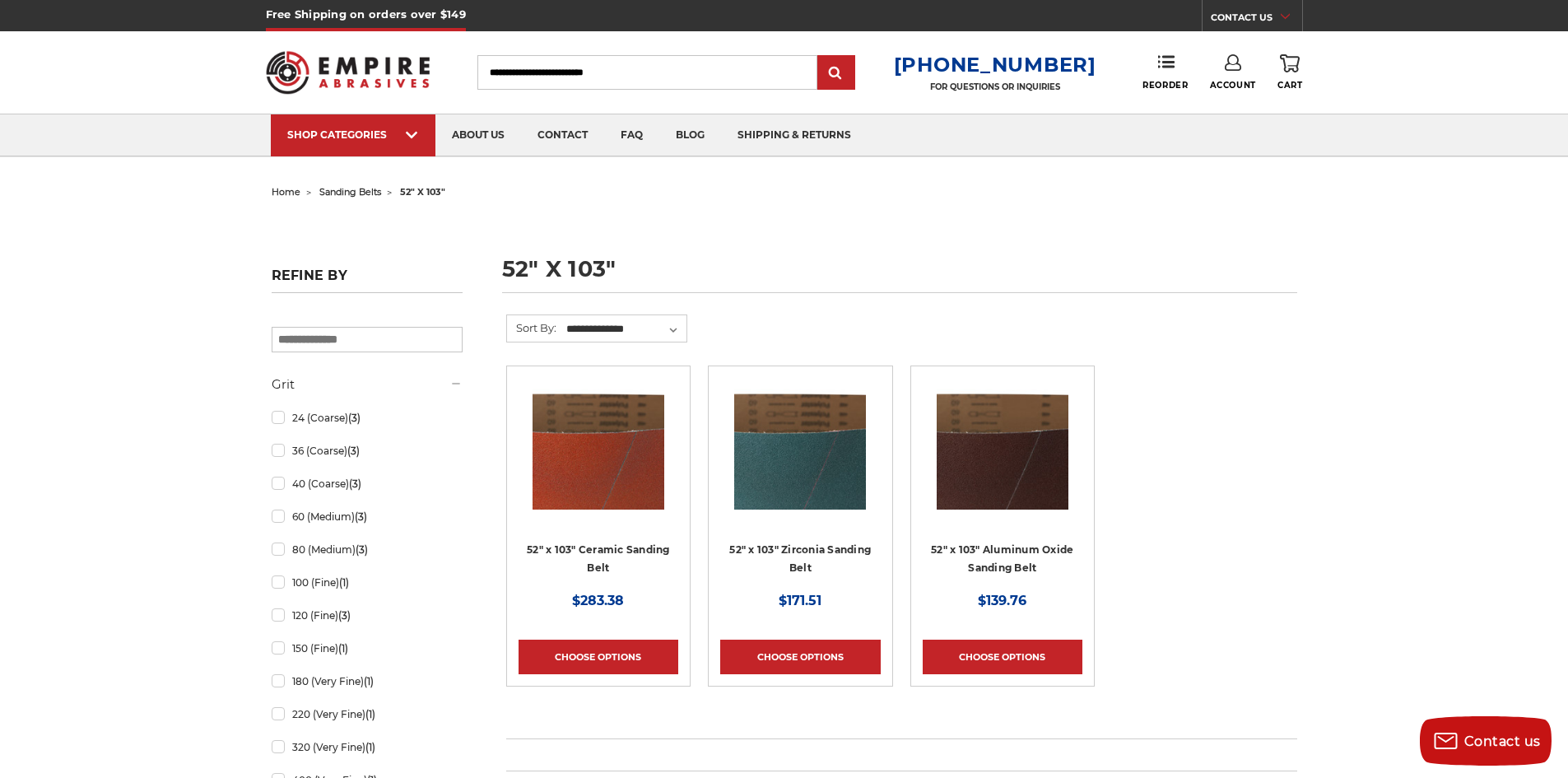
click at [991, 540] on h4 "52" x 103" Aluminum Oxide Sanding Belt" at bounding box center [1002, 563] width 160 height 46
click at [992, 567] on link "52" x 103" Aluminum Oxide Sanding Belt" at bounding box center [1002, 558] width 143 height 31
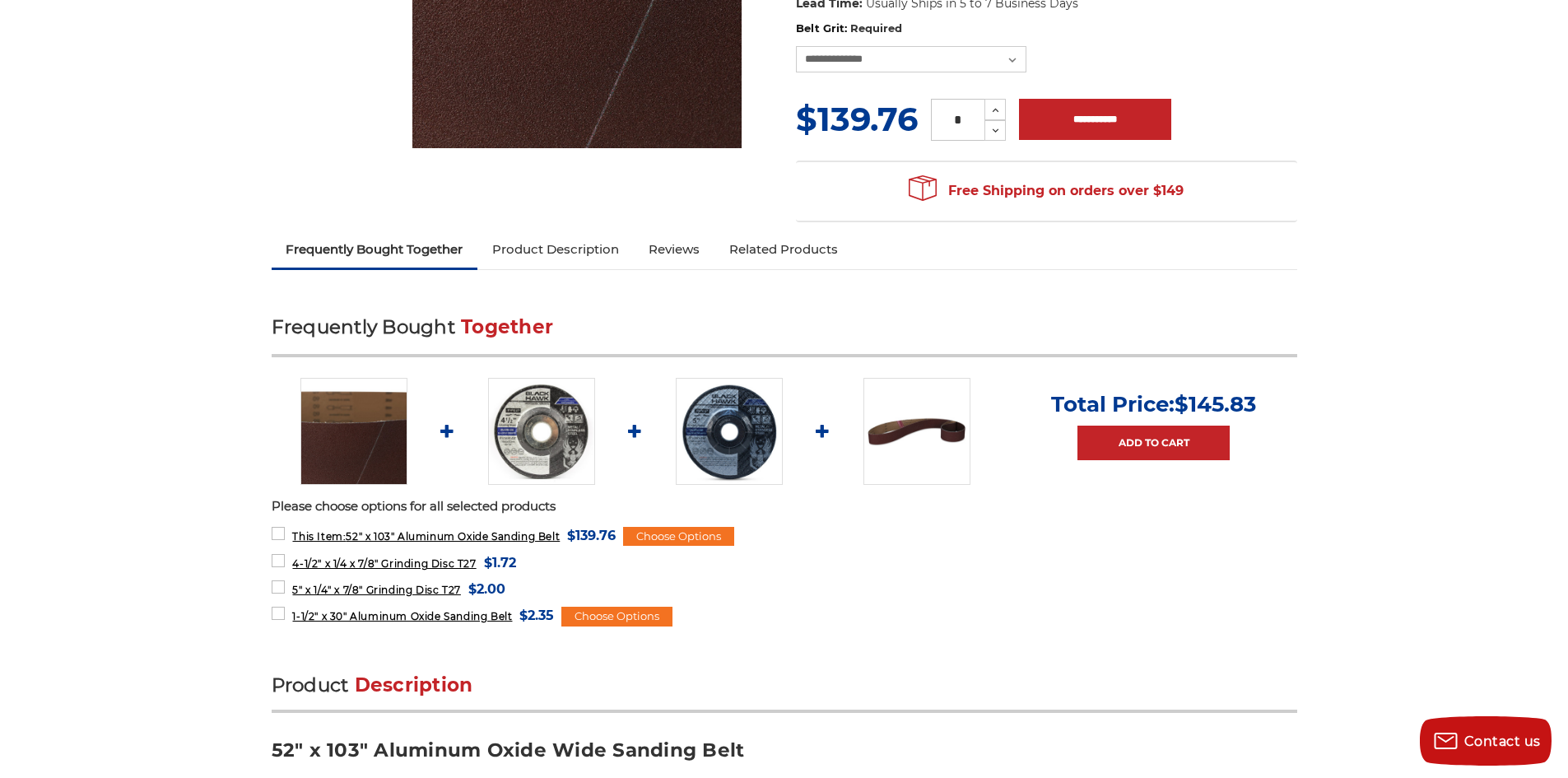
scroll to position [165, 0]
